Goal: Task Accomplishment & Management: Use online tool/utility

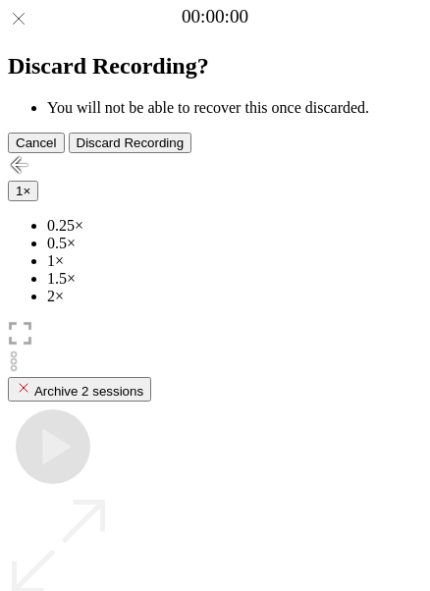
scroll to position [169, 0]
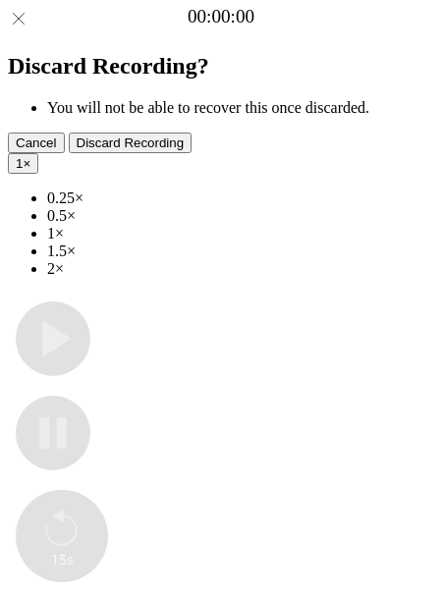
type input "**********"
